Goal: Information Seeking & Learning: Learn about a topic

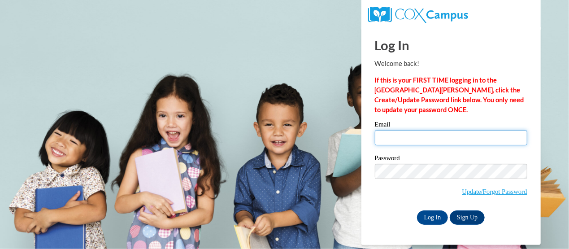
click at [433, 138] on input "Email" at bounding box center [451, 137] width 152 height 15
type input "e047000@muscogee.k12.ga.us"
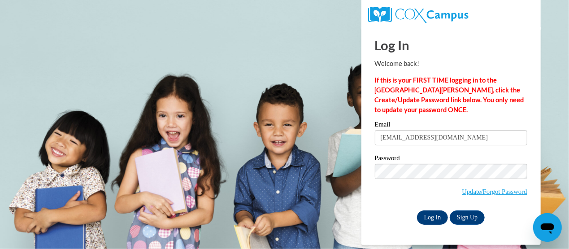
click at [434, 219] on input "Log In" at bounding box center [432, 217] width 31 height 14
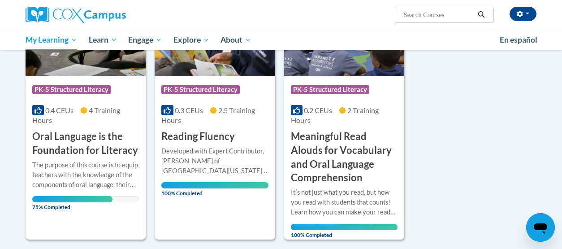
scroll to position [187, 0]
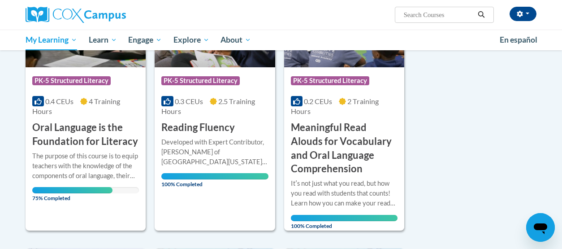
click at [94, 176] on div "The purpose of this course is to equip teachers with the knowledge of the compo…" at bounding box center [85, 166] width 107 height 30
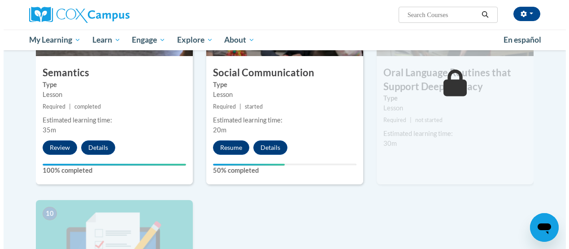
scroll to position [787, 0]
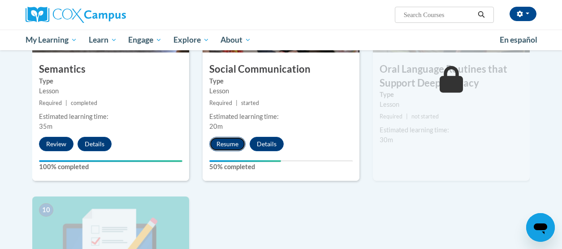
click at [221, 146] on button "Resume" at bounding box center [227, 144] width 36 height 14
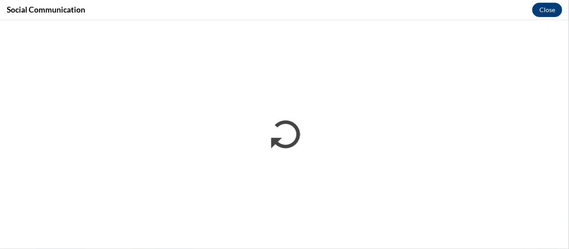
scroll to position [0, 0]
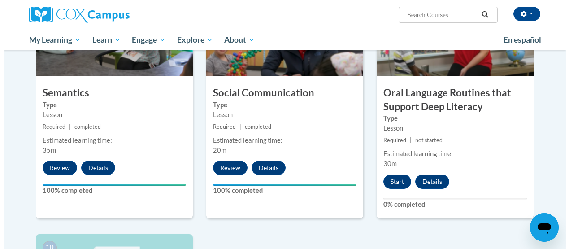
scroll to position [764, 0]
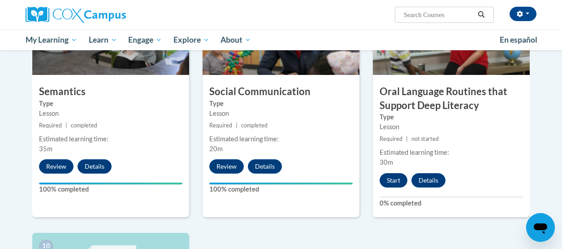
click at [393, 181] on button "Start" at bounding box center [393, 180] width 28 height 14
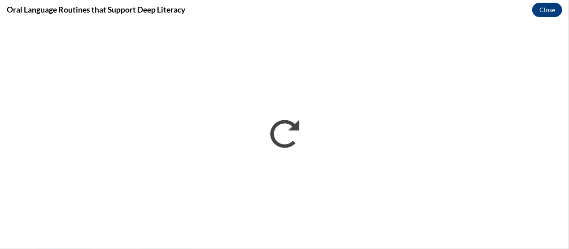
scroll to position [0, 0]
